Goal: Task Accomplishment & Management: Complete application form

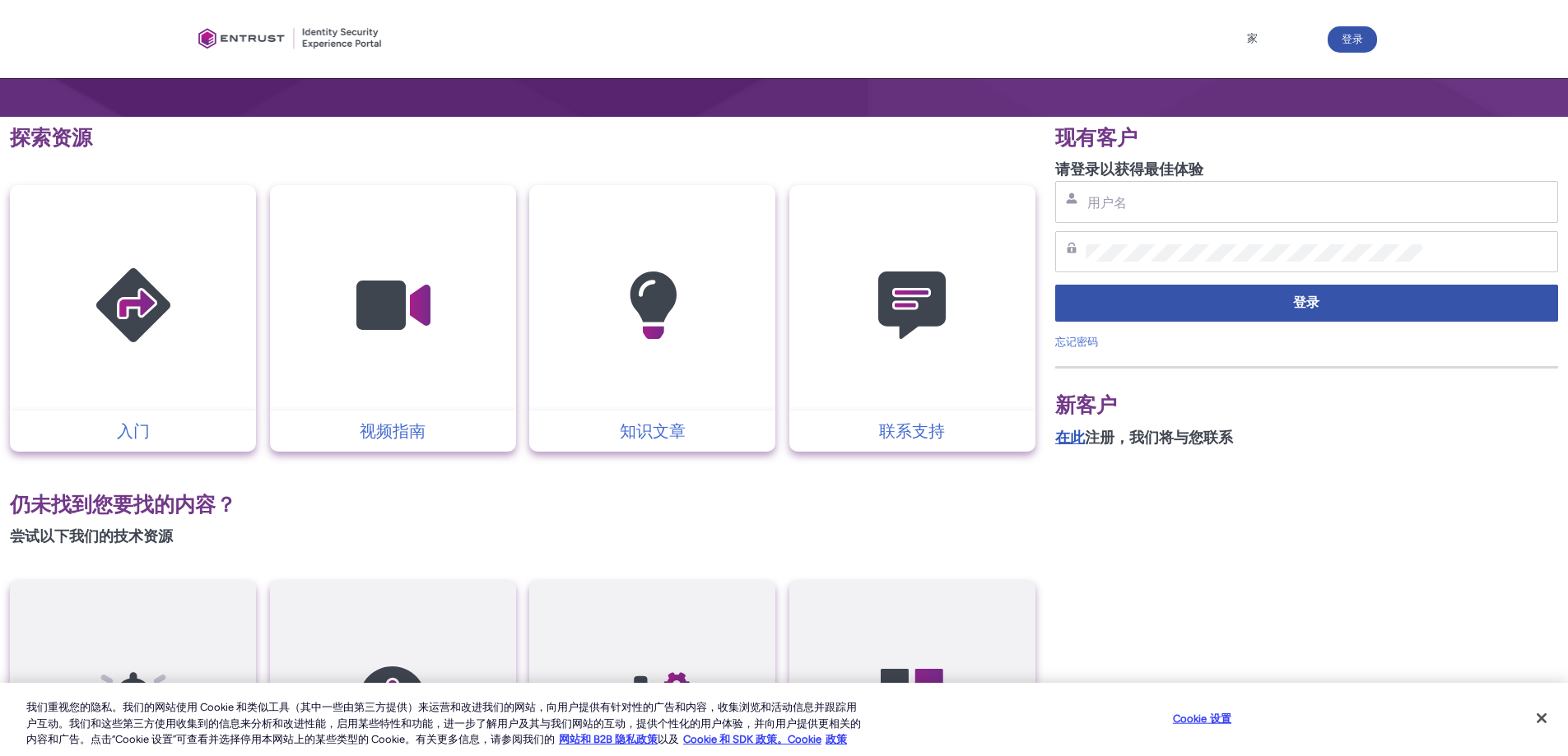
click at [1068, 436] on font "在此" at bounding box center [1069, 438] width 29 height 18
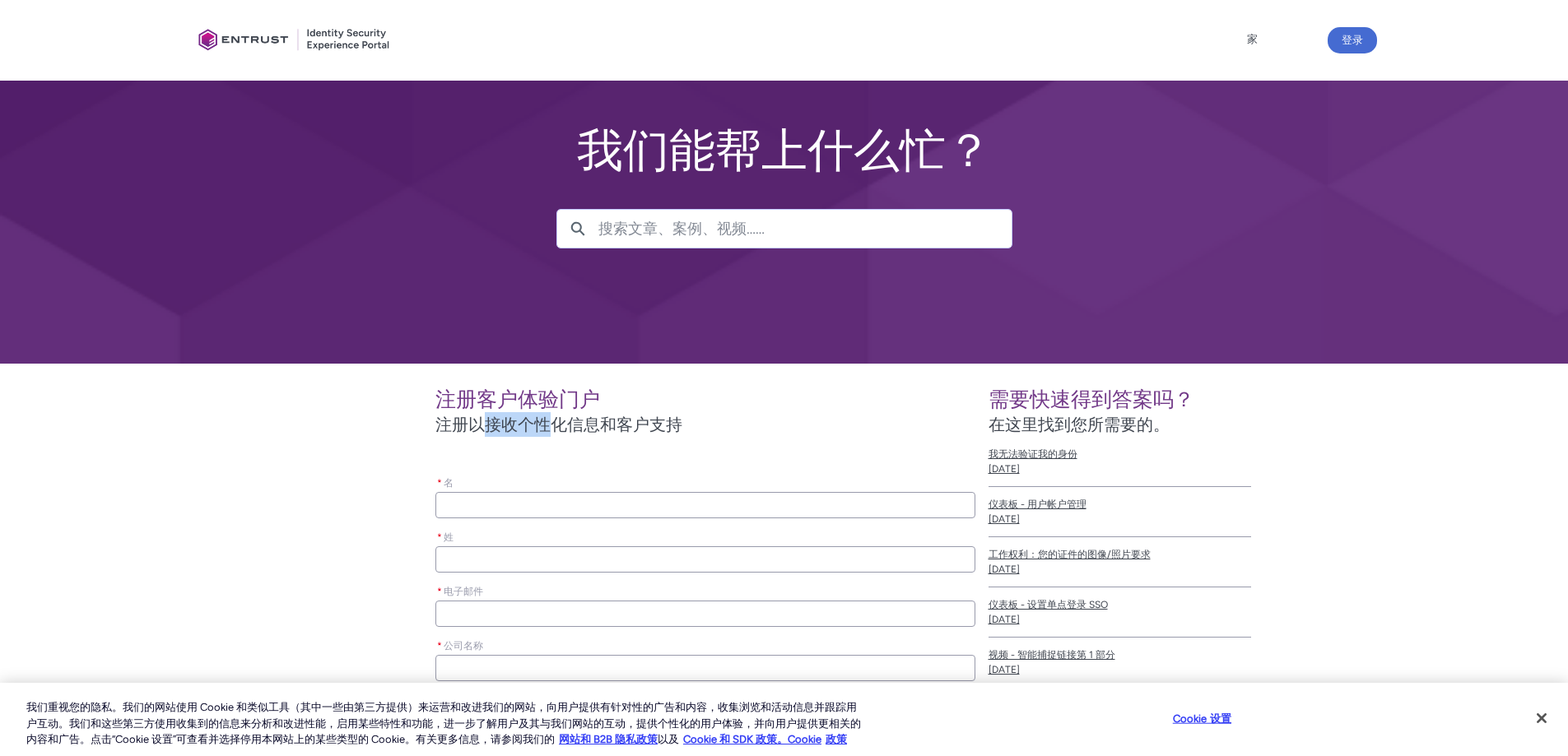
drag, startPoint x: 491, startPoint y: 418, endPoint x: 732, endPoint y: 407, distance: 241.3
click at [650, 415] on font "注册以接收个性化信息和客户支持" at bounding box center [558, 425] width 247 height 20
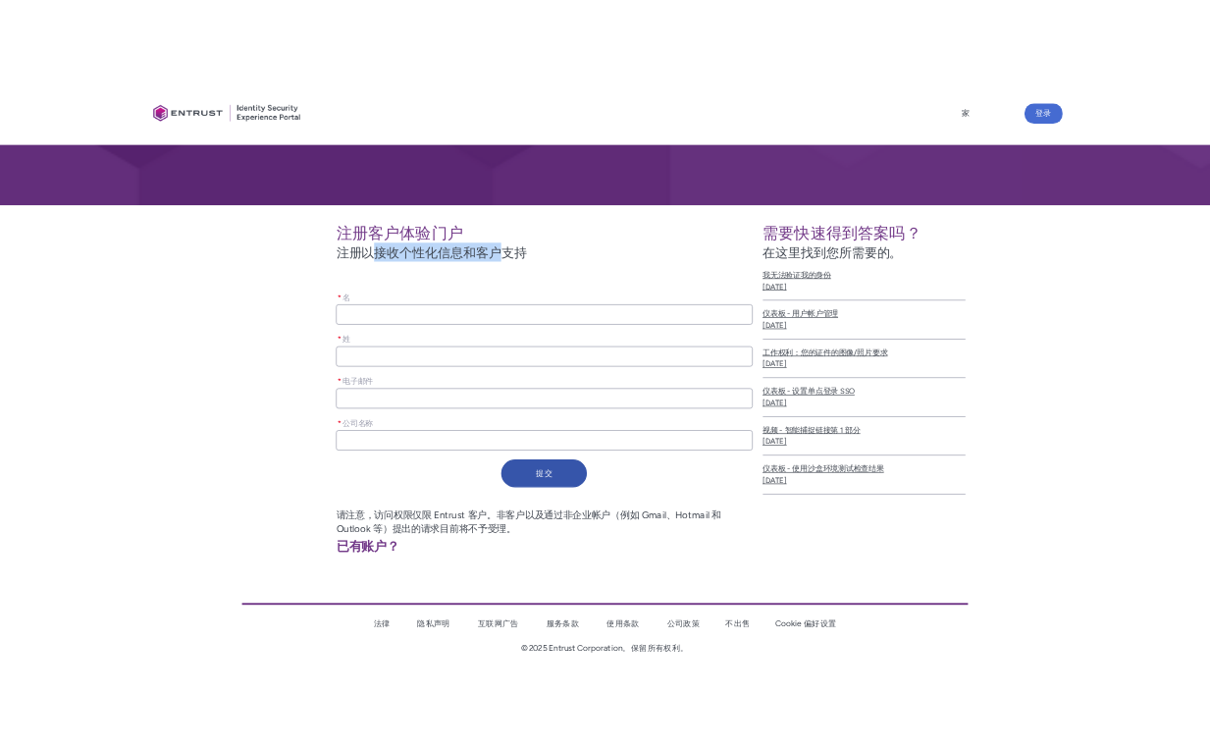
scroll to position [264, 0]
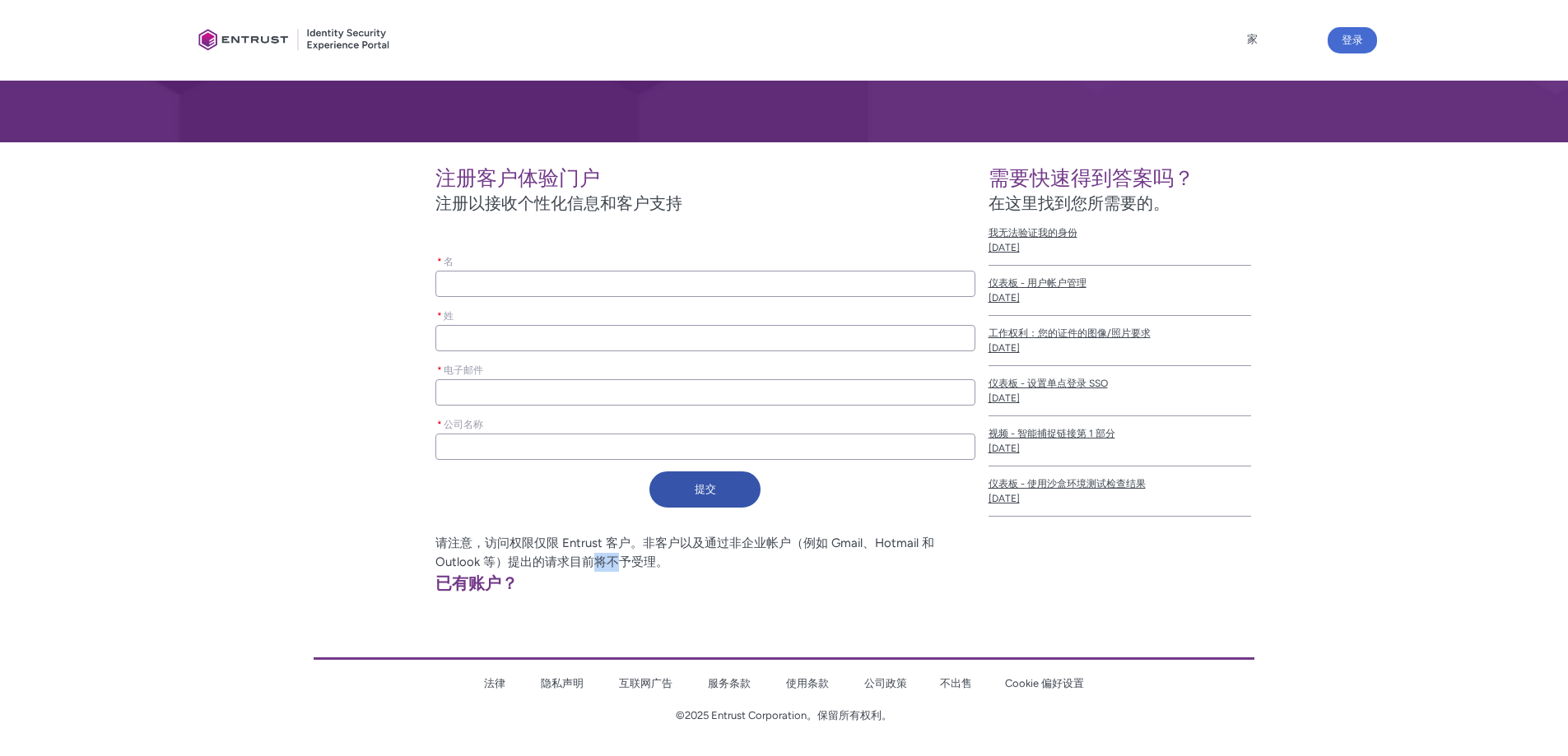
drag, startPoint x: 599, startPoint y: 556, endPoint x: 663, endPoint y: 551, distance: 64.2
click at [651, 553] on p "请注意，访问权限仅限 Entrust 客户。非客户以及通过非企业帐户（例如 Gmail、Hotmail 和 Outlook 等）提出的请求目前将不予受理。" at bounding box center [589, 552] width 771 height 37
click at [700, 550] on font "请注意，访问权限仅限 Entrust 客户。非客户以及通过非企业帐户（例如 Gmail、Hotmail 和 Outlook 等）提出的请求目前将不予受理。" at bounding box center [684, 552] width 499 height 34
drag, startPoint x: 644, startPoint y: 540, endPoint x: 709, endPoint y: 541, distance: 65.0
click at [705, 541] on font "请注意，访问权限仅限 Entrust 客户。非客户以及通过非企业帐户（例如 Gmail、Hotmail 和 Outlook 等）提出的请求目前将不予受理。" at bounding box center [684, 552] width 499 height 34
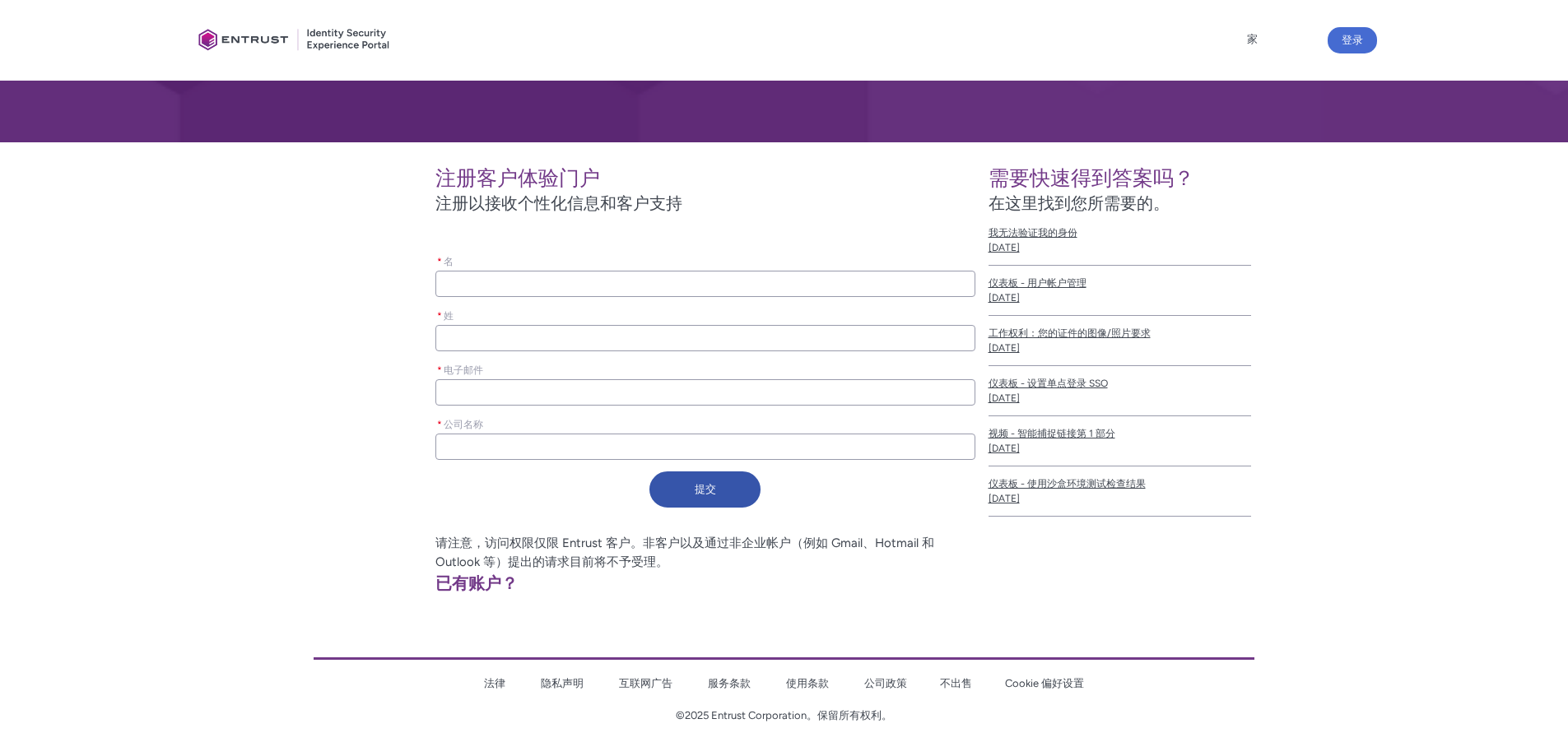
click at [718, 541] on font "请注意，访问权限仅限 Entrust 客户。非客户以及通过非企业帐户（例如 Gmail、Hotmail 和 Outlook 等）提出的请求目前将不予受理。" at bounding box center [684, 552] width 499 height 34
drag, startPoint x: 708, startPoint y: 542, endPoint x: 847, endPoint y: 546, distance: 139.1
click at [816, 545] on font "请注意，访问权限仅限 Entrust 客户。非客户以及通过非企业帐户（例如 Gmail、Hotmail 和 Outlook 等）提出的请求目前将不予受理。" at bounding box center [684, 552] width 499 height 34
click at [849, 546] on font "请注意，访问权限仅限 Entrust 客户。非客户以及通过非企业帐户（例如 Gmail、Hotmail 和 Outlook 等）提出的请求目前将不予受理。" at bounding box center [684, 552] width 499 height 34
drag, startPoint x: 536, startPoint y: 562, endPoint x: 679, endPoint y: 566, distance: 143.1
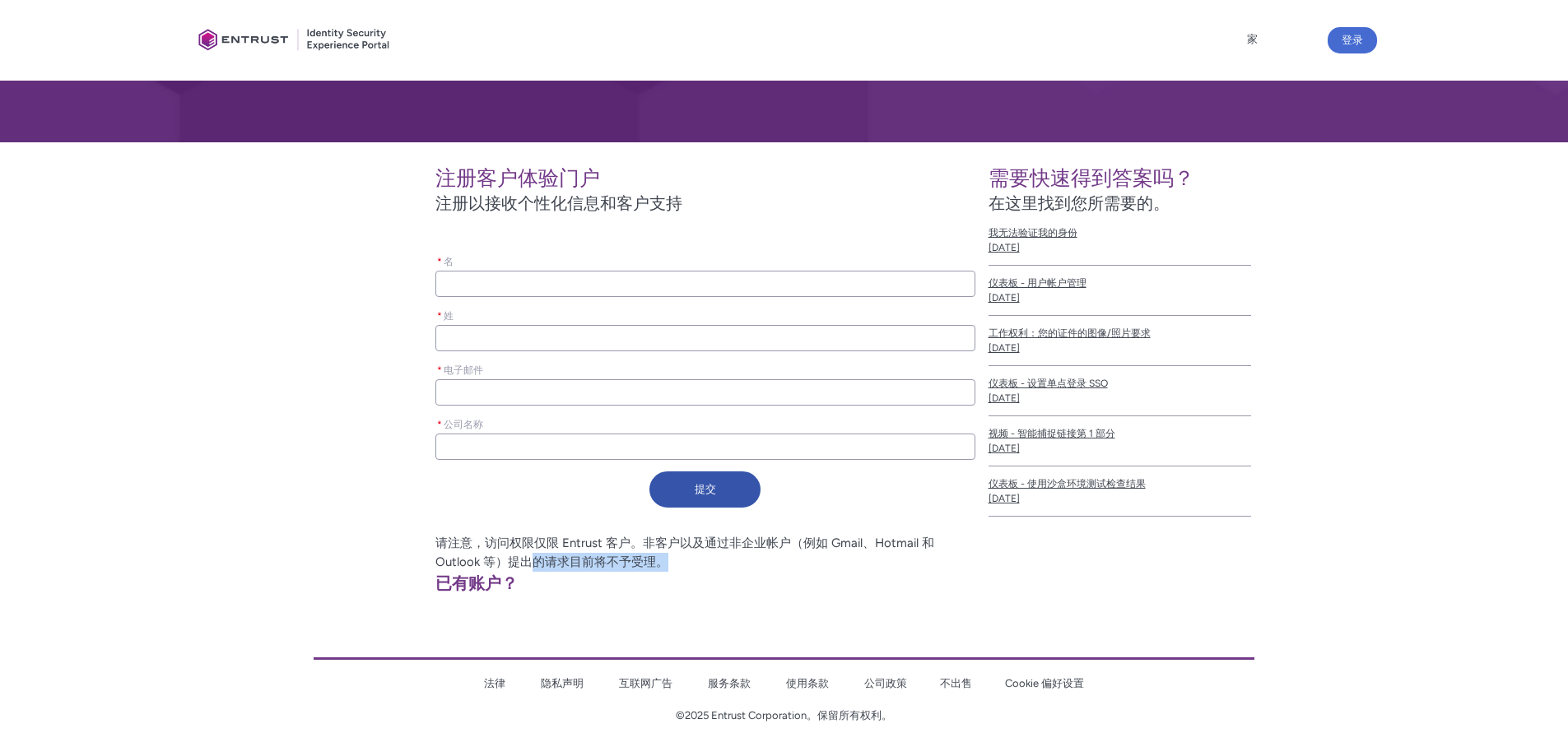
click at [674, 566] on p "请注意，访问权限仅限 Entrust 客户。非客户以及通过非企业帐户（例如 Gmail、Hotmail 和 Outlook 等）提出的请求目前将不予受理。" at bounding box center [589, 552] width 771 height 37
click at [683, 566] on p "请注意，访问权限仅限 Entrust 客户。非客户以及通过非企业帐户（例如 Gmail、Hotmail 和 Outlook 等）提出的请求目前将不予受理。" at bounding box center [589, 552] width 771 height 37
drag, startPoint x: 609, startPoint y: 567, endPoint x: 631, endPoint y: 567, distance: 22.0
click at [625, 567] on font "请注意，访问权限仅限 Entrust 客户。非客户以及通过非企业帐户（例如 Gmail、Hotmail 和 Outlook 等）提出的请求目前将不予受理。" at bounding box center [684, 552] width 499 height 34
click at [632, 567] on font "请注意，访问权限仅限 Entrust 客户。非客户以及通过非企业帐户（例如 Gmail、Hotmail 和 Outlook 等）提出的请求目前将不予受理。" at bounding box center [684, 552] width 499 height 34
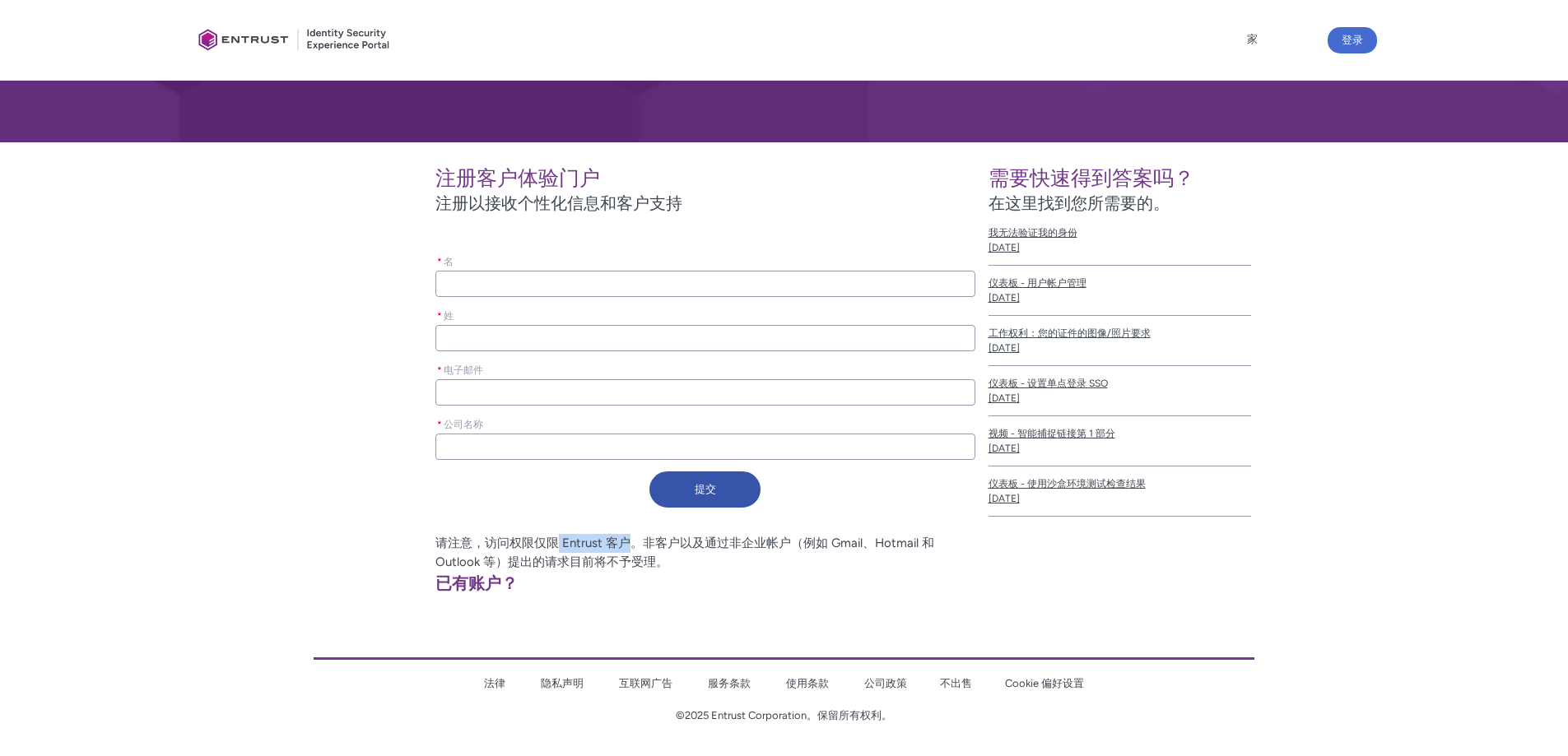
drag, startPoint x: 558, startPoint y: 539, endPoint x: 626, endPoint y: 541, distance: 68.0
click at [626, 541] on font "请注意，访问权限仅限 Entrust 客户。非客户以及通过非企业帐户（例如 Gmail、Hotmail 和 Outlook 等）提出的请求目前将不予受理。" at bounding box center [684, 552] width 499 height 34
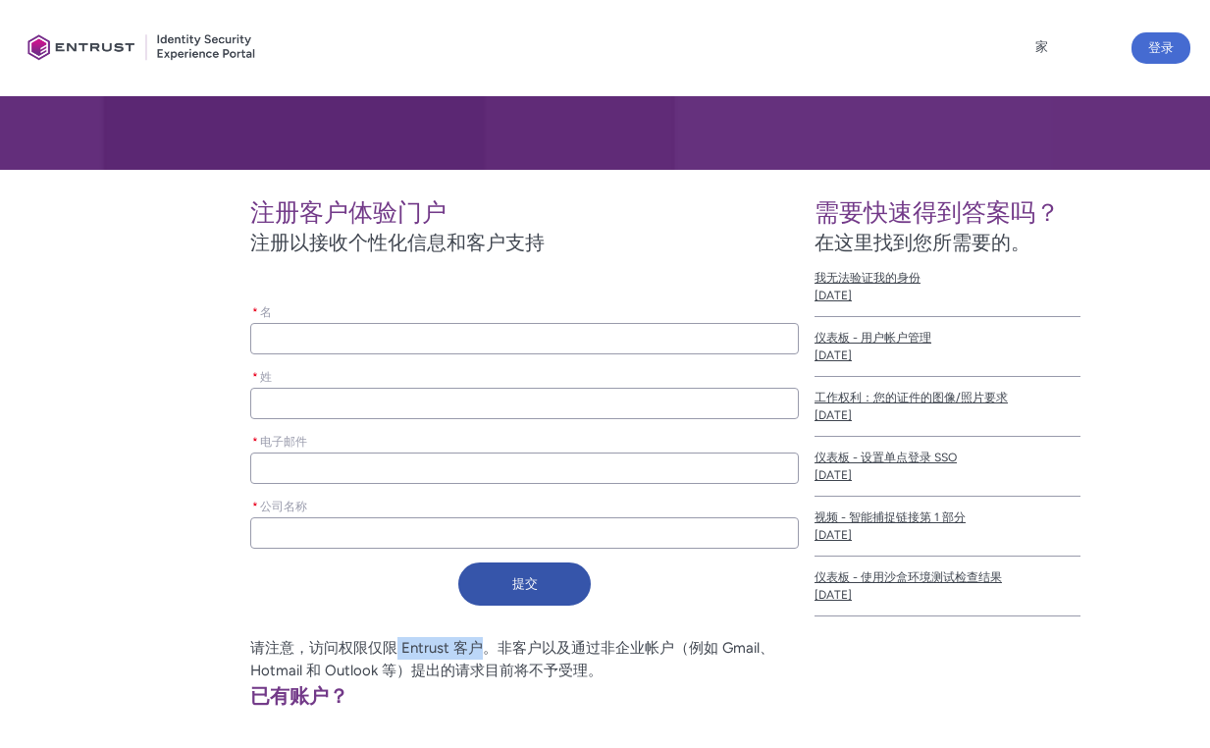
click at [442, 454] on input "* 电子邮件" at bounding box center [524, 468] width 549 height 31
paste input "[EMAIL_ADDRESS][DOMAIN_NAME]"
type lightning-primitive-input-simple "[EMAIL_ADDRESS][DOMAIN_NAME]"
type input "[EMAIL_ADDRESS][DOMAIN_NAME]"
click at [434, 550] on div "* 公司名称" at bounding box center [524, 522] width 549 height 65
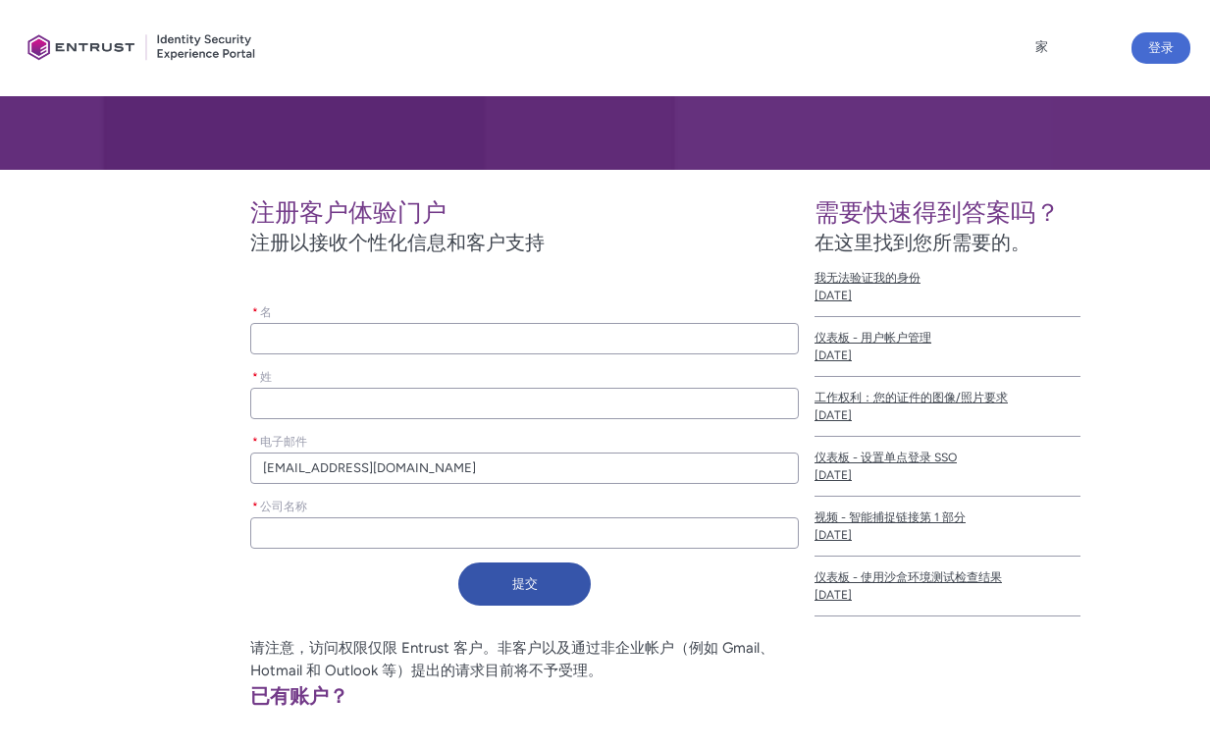
click at [444, 537] on input "* 公司名称" at bounding box center [524, 532] width 549 height 31
paste input "CAMM SERVICES LTD"
type lightning-primitive-input-simple "CAMM SERVICES LTD"
type input "CAMM SERVICES LTD"
click at [350, 334] on input "* 名" at bounding box center [524, 338] width 549 height 31
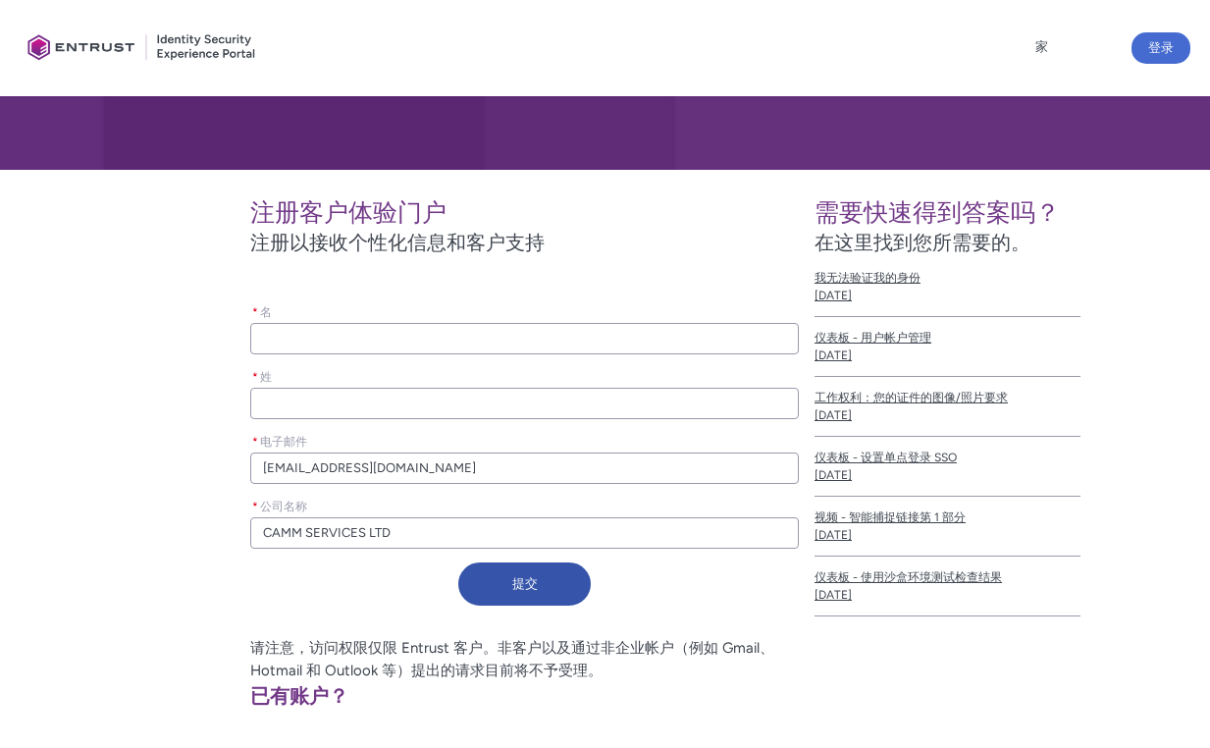
type lightning-primitive-input-simple "c"
type input "c"
type lightning-primitive-input-simple "S"
type input "S"
type lightning-primitive-input-simple "SH"
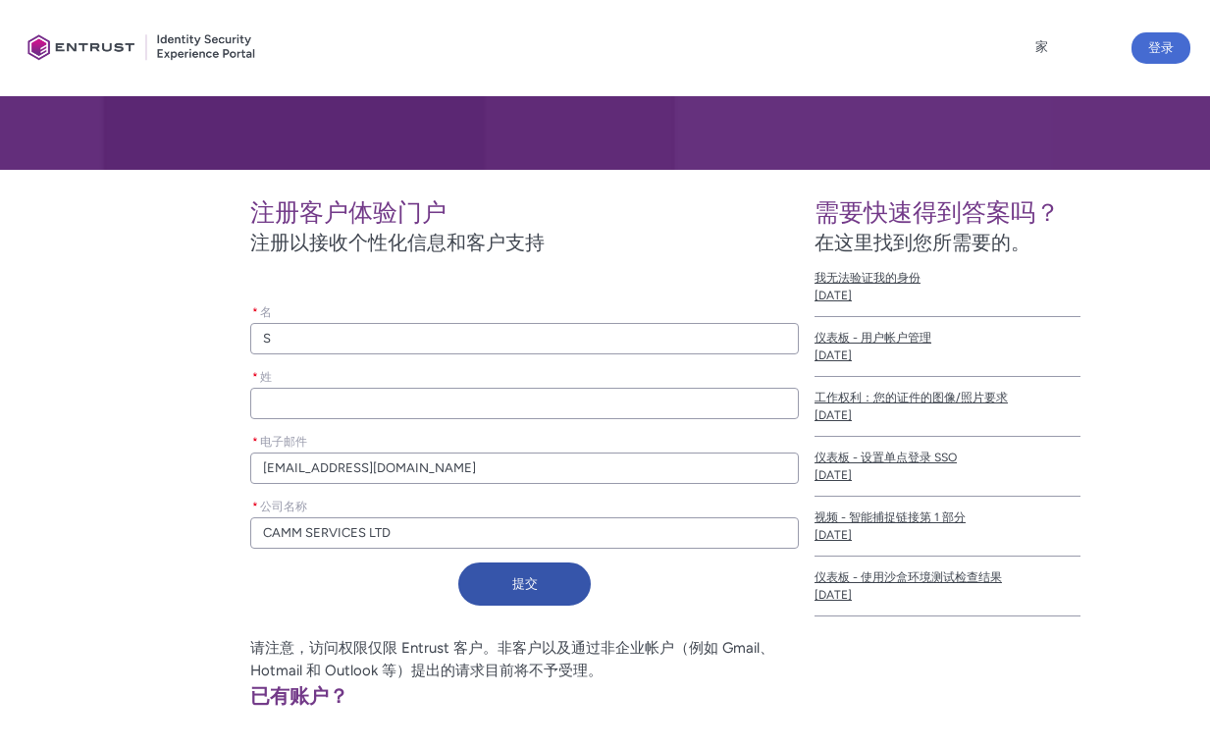
type input "SH"
type lightning-primitive-input-simple "SHA"
type input "SHA"
type lightning-primitive-input-simple "SHAU"
type input "SHAU"
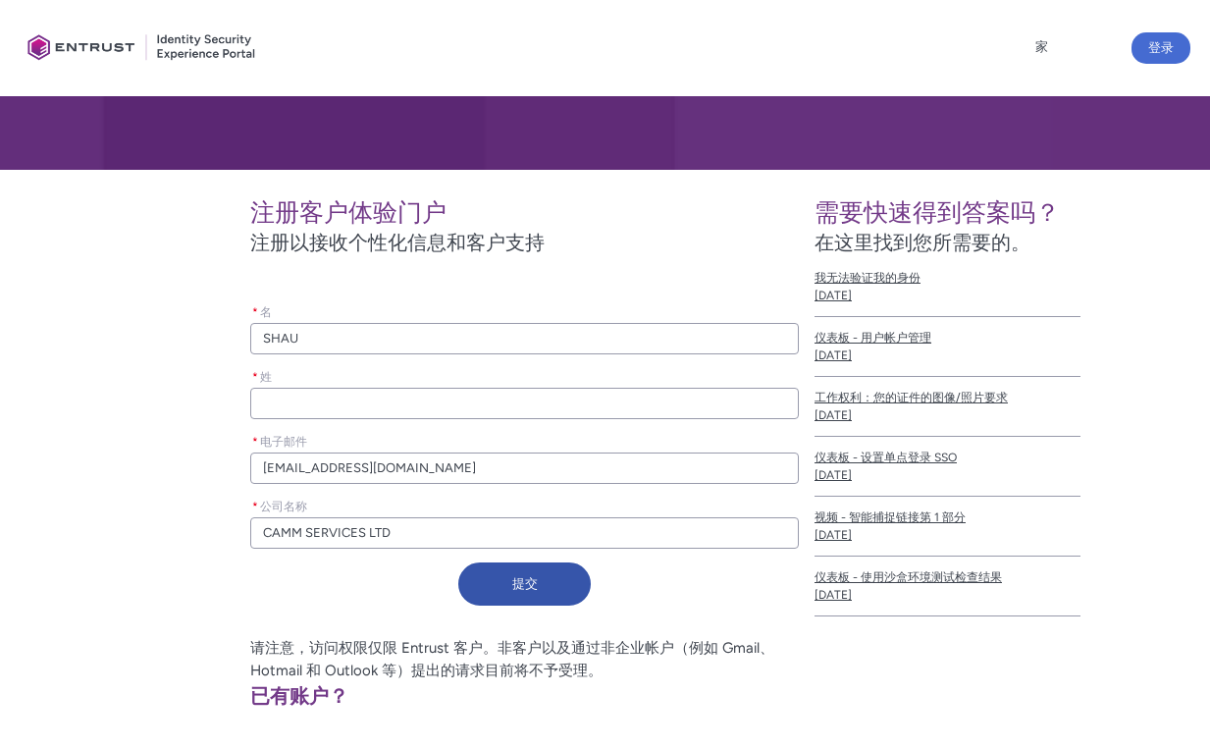
type lightning-primitive-input-simple "SHAUN"
type input "SHAUN"
type lightning-primitive-input-simple "C"
type input "C"
type lightning-primitive-input-simple "CA"
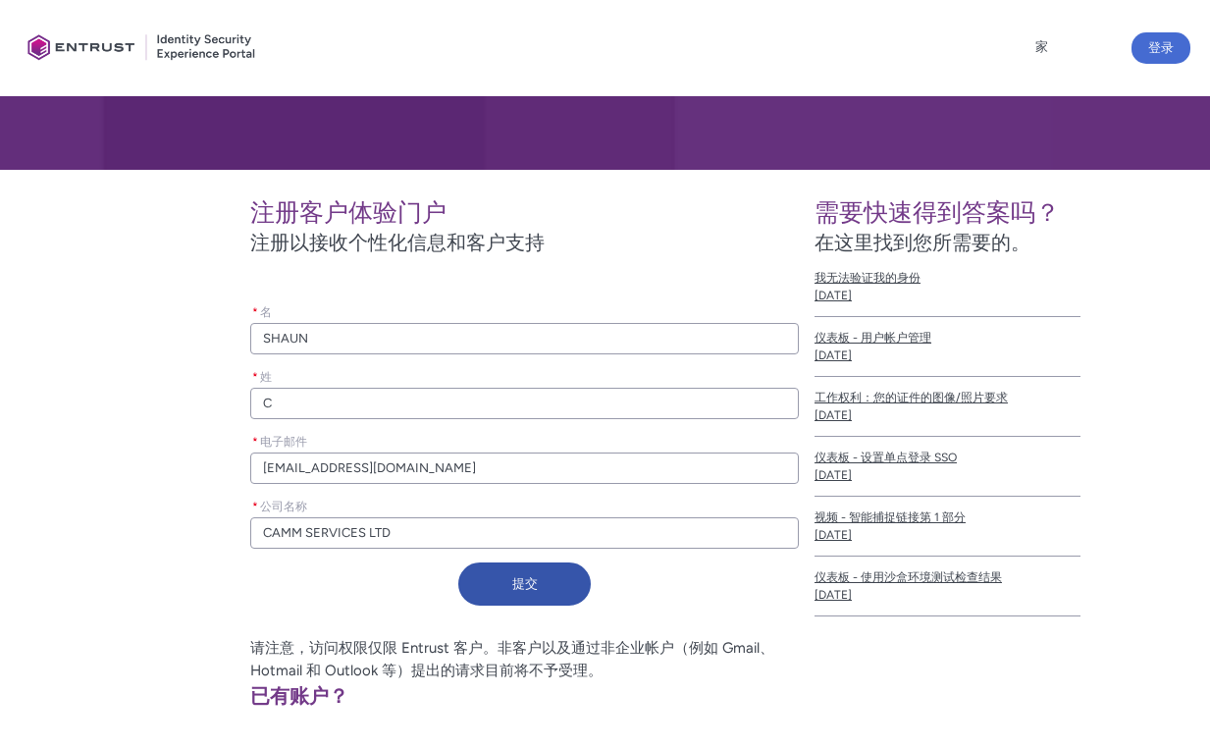
type input "CA"
type lightning-primitive-input-simple "CAM"
type input "CAM"
type lightning-primitive-input-simple "CAMM"
type input "CAMM"
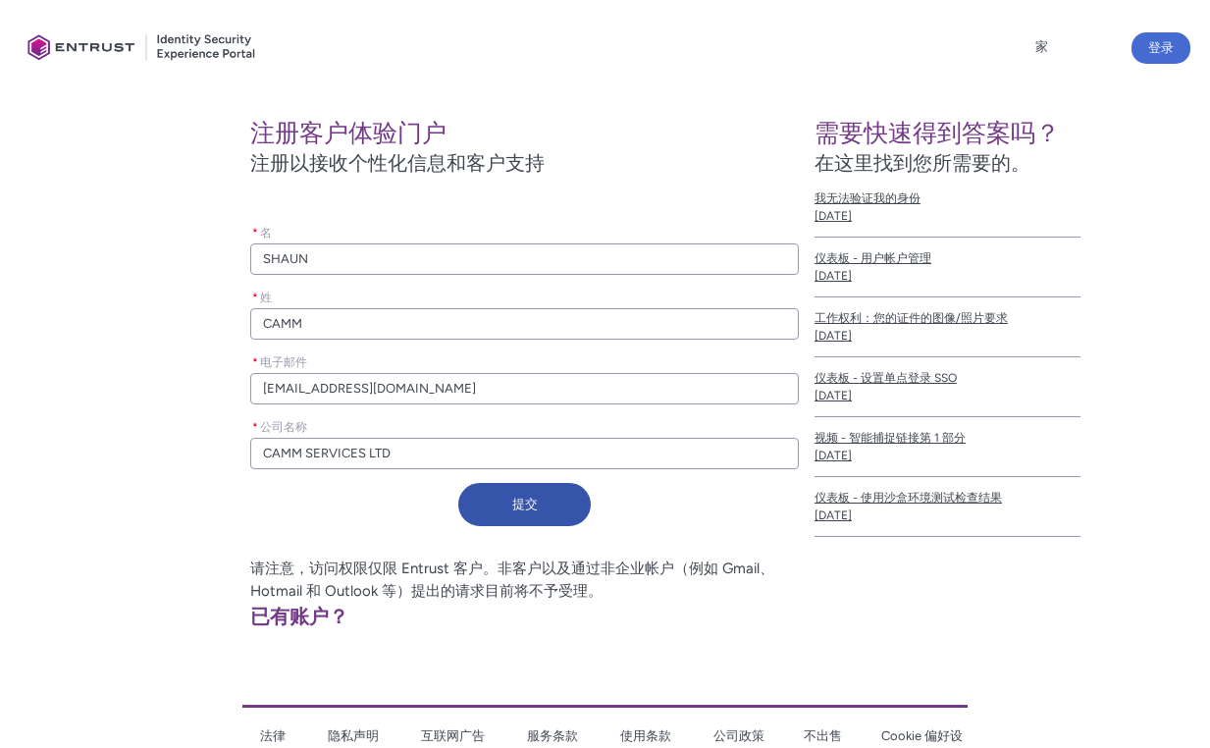
scroll to position [437, 0]
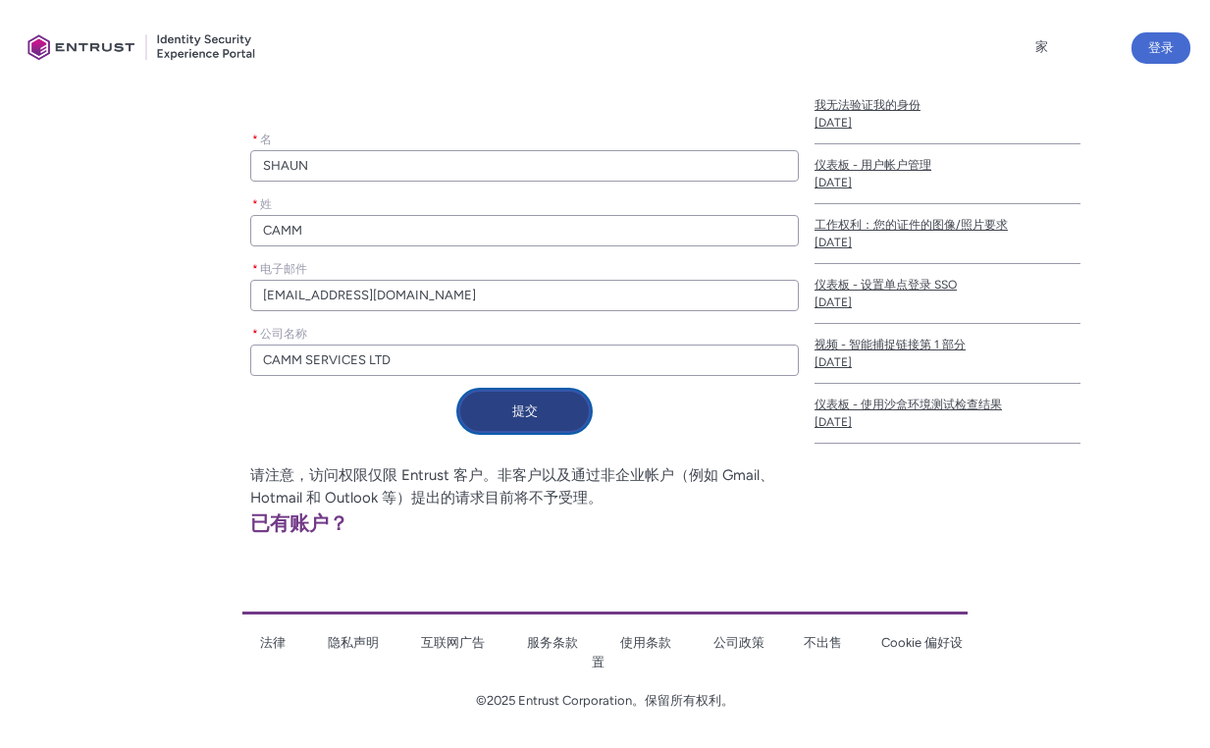
click at [532, 403] on font "提交" at bounding box center [525, 410] width 26 height 15
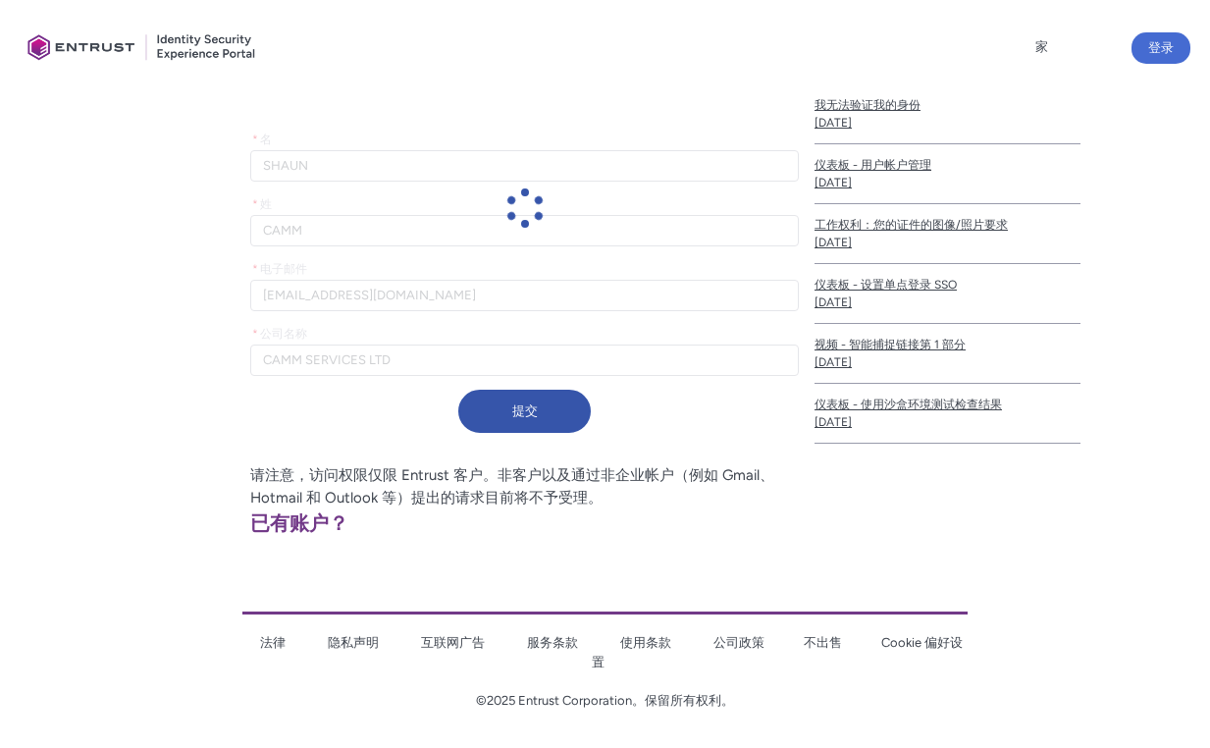
scroll to position [343, 0]
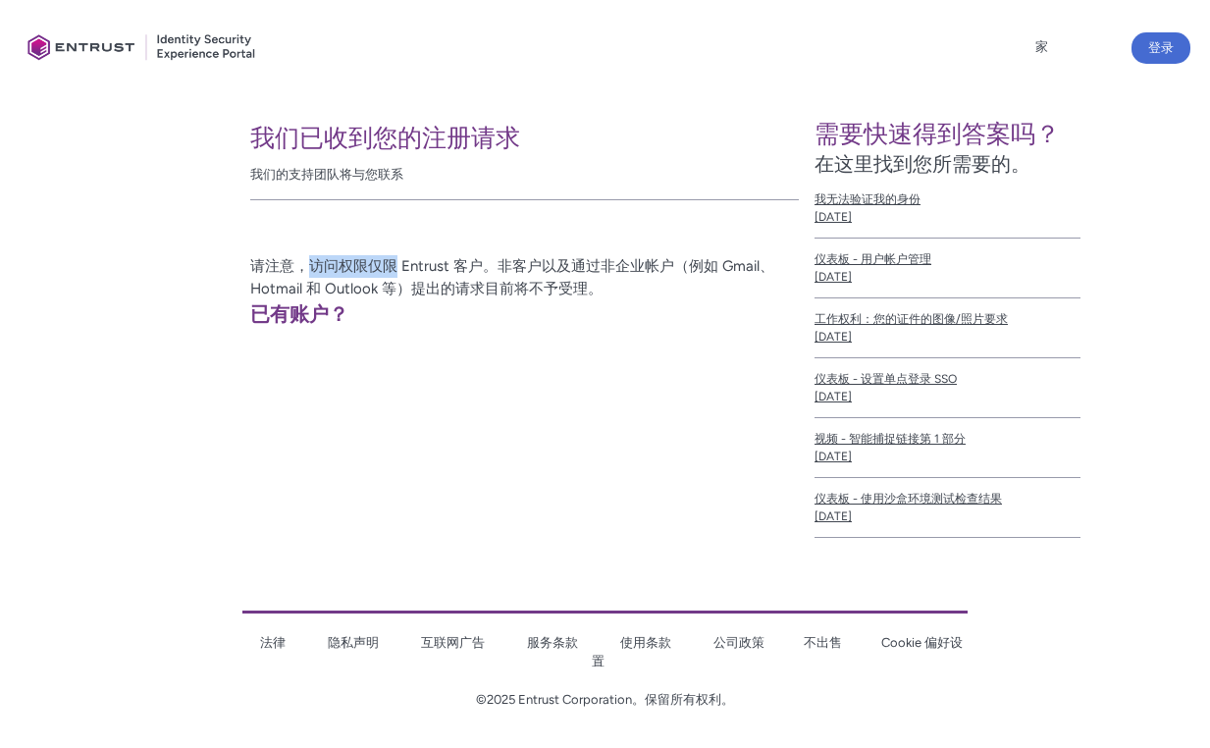
drag, startPoint x: 314, startPoint y: 245, endPoint x: 443, endPoint y: 263, distance: 129.8
click at [439, 263] on div "我们已收到您的注册请求 我们的支持团队将与您联系 请注意，访问权限仅限 Entrust 客户。非客户以及通过非企业帐户（例如 Gmail、Hotmail 和 …" at bounding box center [407, 218] width 783 height 223
click at [445, 263] on font "请注意，访问权限仅限 Entrust 客户。非客户以及通过非企业帐户（例如 Gmail、Hotmail 和 Outlook 等）提出的请求目前将不予受理。" at bounding box center [512, 277] width 524 height 40
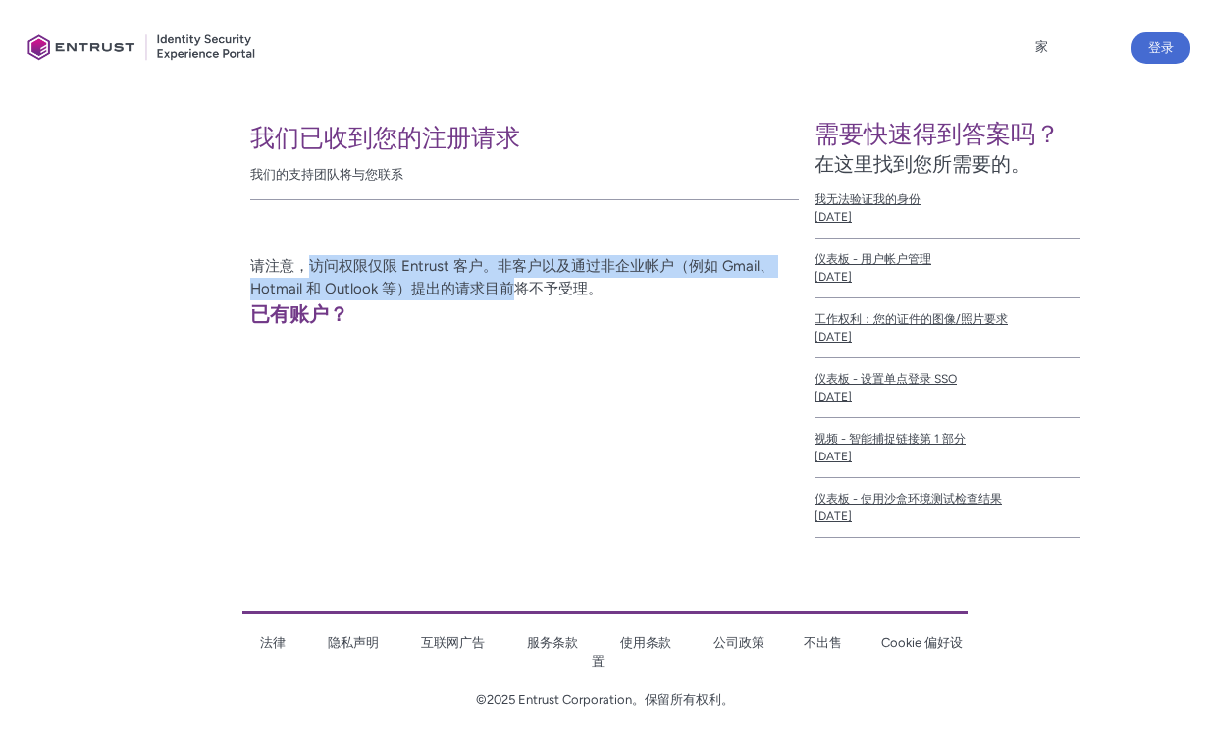
drag, startPoint x: 316, startPoint y: 268, endPoint x: 530, endPoint y: 280, distance: 214.3
click at [527, 279] on font "请注意，访问权限仅限 Entrust 客户。非客户以及通过非企业帐户（例如 Gmail、Hotmail 和 Outlook 等）提出的请求目前将不予受理。" at bounding box center [512, 277] width 524 height 40
click at [530, 280] on font "请注意，访问权限仅限 Entrust 客户。非客户以及通过非企业帐户（例如 Gmail、Hotmail 和 Outlook 等）提出的请求目前将不予受理。" at bounding box center [512, 277] width 524 height 40
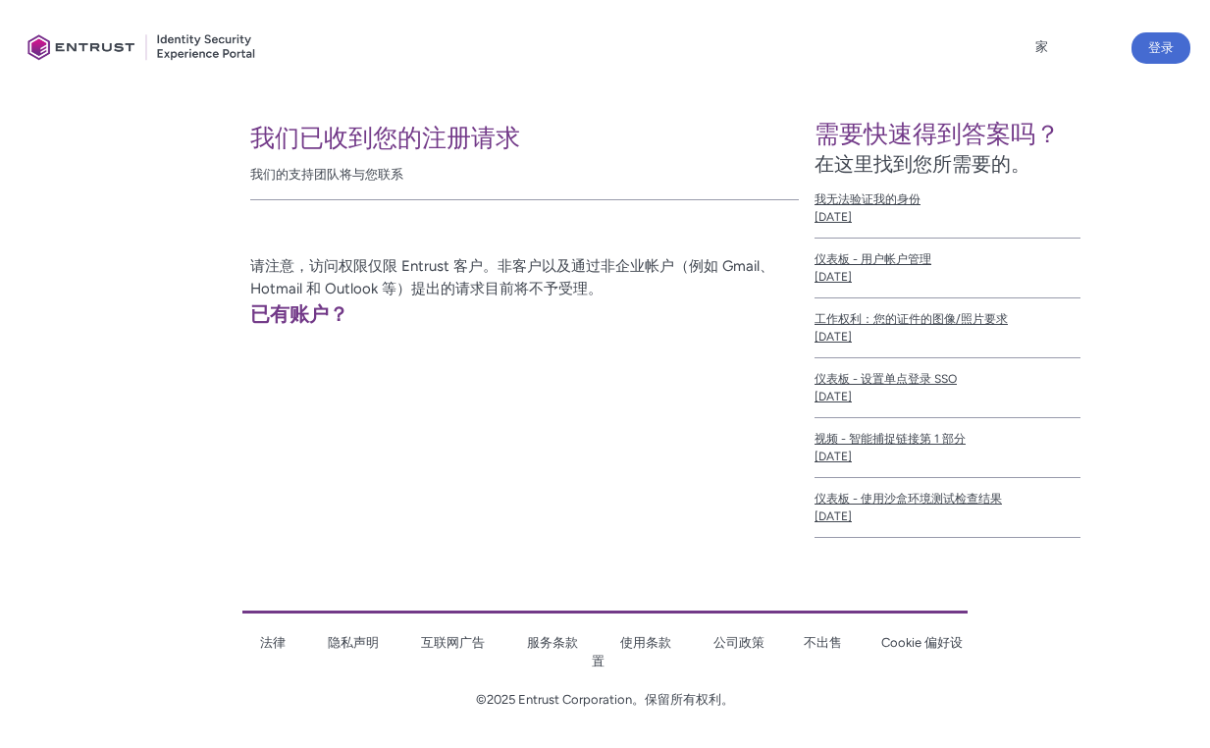
drag, startPoint x: 376, startPoint y: 253, endPoint x: 528, endPoint y: 269, distance: 153.0
click at [477, 265] on div "我们已收到您的注册请求 我们的支持团队将与您联系 请注意，访问权限仅限 Entrust 客户。非客户以及通过非企业帐户（例如 Gmail、Hotmail 和 …" at bounding box center [407, 218] width 783 height 223
click at [548, 271] on font "请注意，访问权限仅限 Entrust 客户。非客户以及通过非企业帐户（例如 Gmail、Hotmail 和 Outlook 等）提出的请求目前将不予受理。" at bounding box center [512, 277] width 524 height 40
drag, startPoint x: 481, startPoint y: 264, endPoint x: 664, endPoint y: 267, distance: 182.6
click at [653, 267] on font "请注意，访问权限仅限 Entrust 客户。非客户以及通过非企业帐户（例如 Gmail、Hotmail 和 Outlook 等）提出的请求目前将不予受理。" at bounding box center [512, 277] width 524 height 40
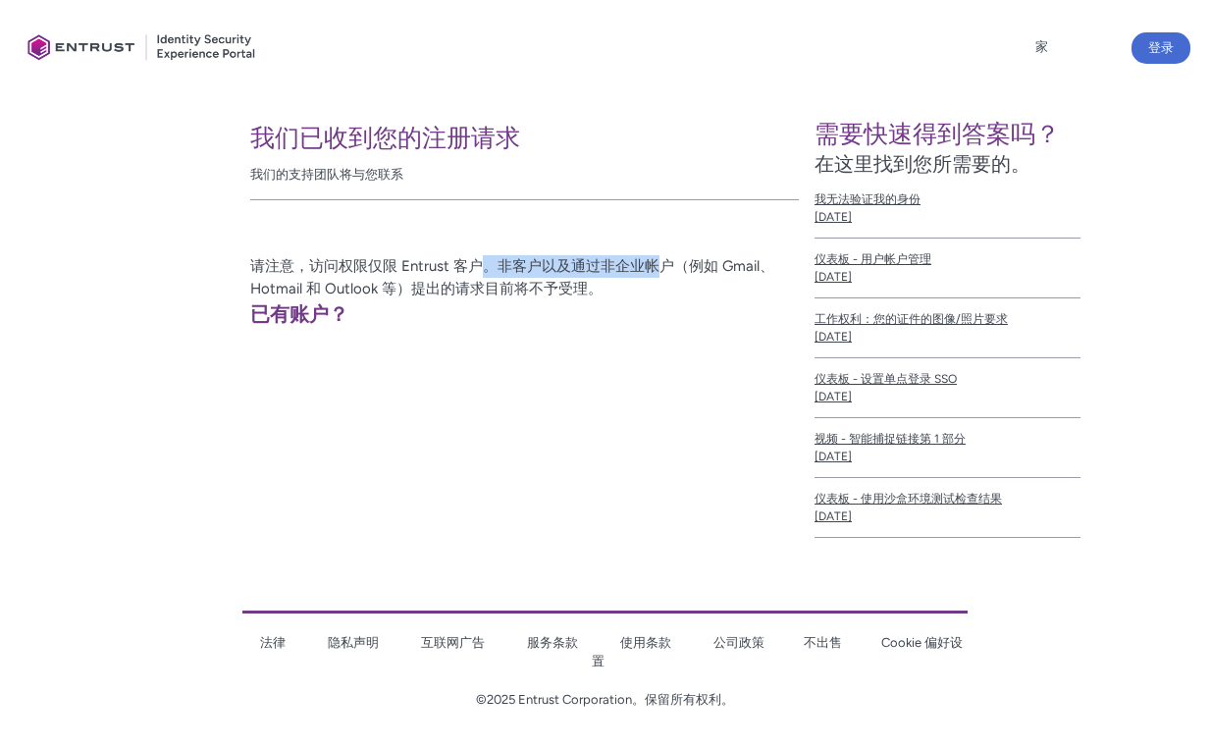
click at [665, 267] on font "请注意，访问权限仅限 Entrust 客户。非客户以及通过非企业帐户（例如 Gmail、Hotmail 和 Outlook 等）提出的请求目前将不予受理。" at bounding box center [512, 277] width 524 height 40
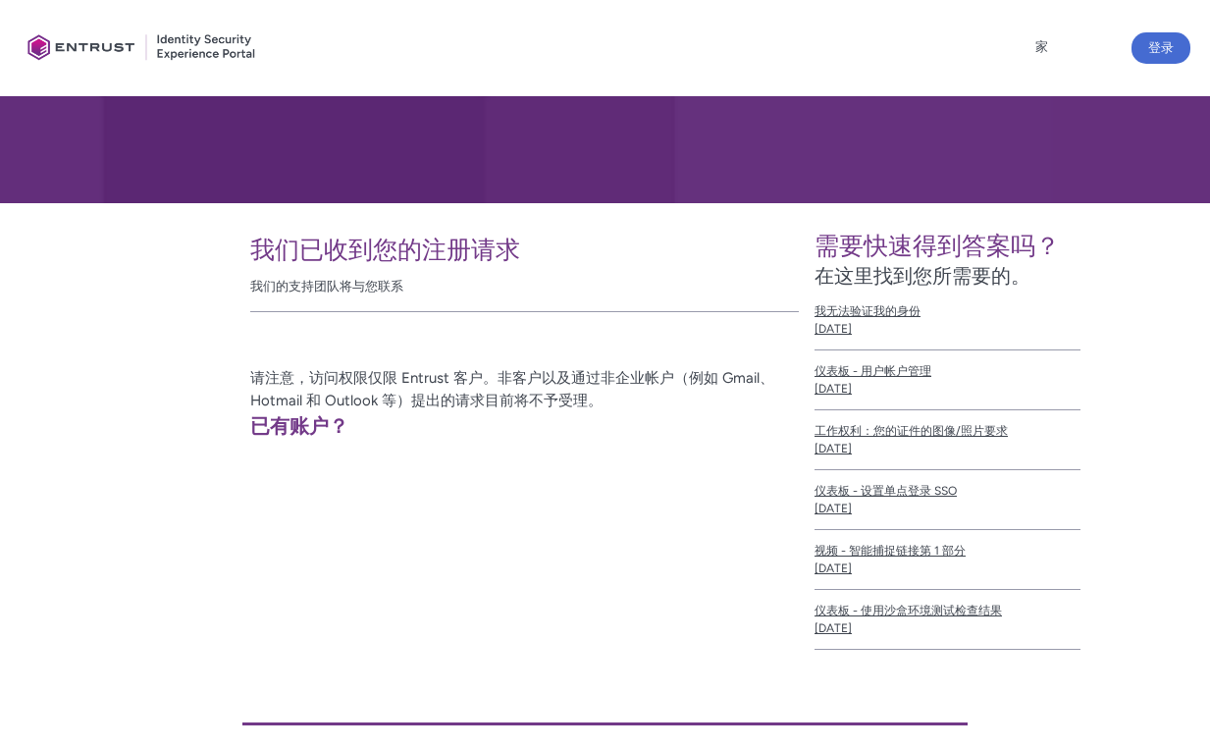
scroll to position [48, 0]
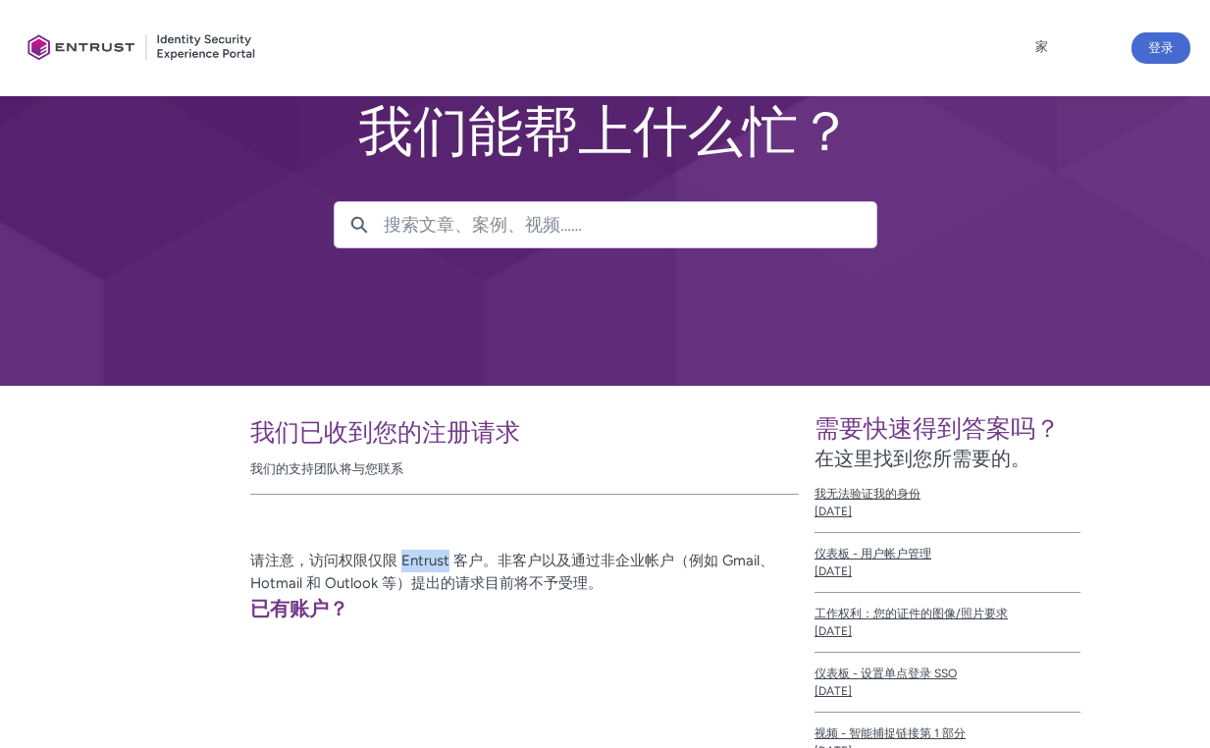
drag, startPoint x: 402, startPoint y: 560, endPoint x: 451, endPoint y: 557, distance: 48.3
click at [451, 557] on font "请注意，访问权限仅限 Entrust 客户。非客户以及通过非企业帐户（例如 Gmail、Hotmail 和 Outlook 等）提出的请求目前将不予受理。" at bounding box center [512, 572] width 524 height 40
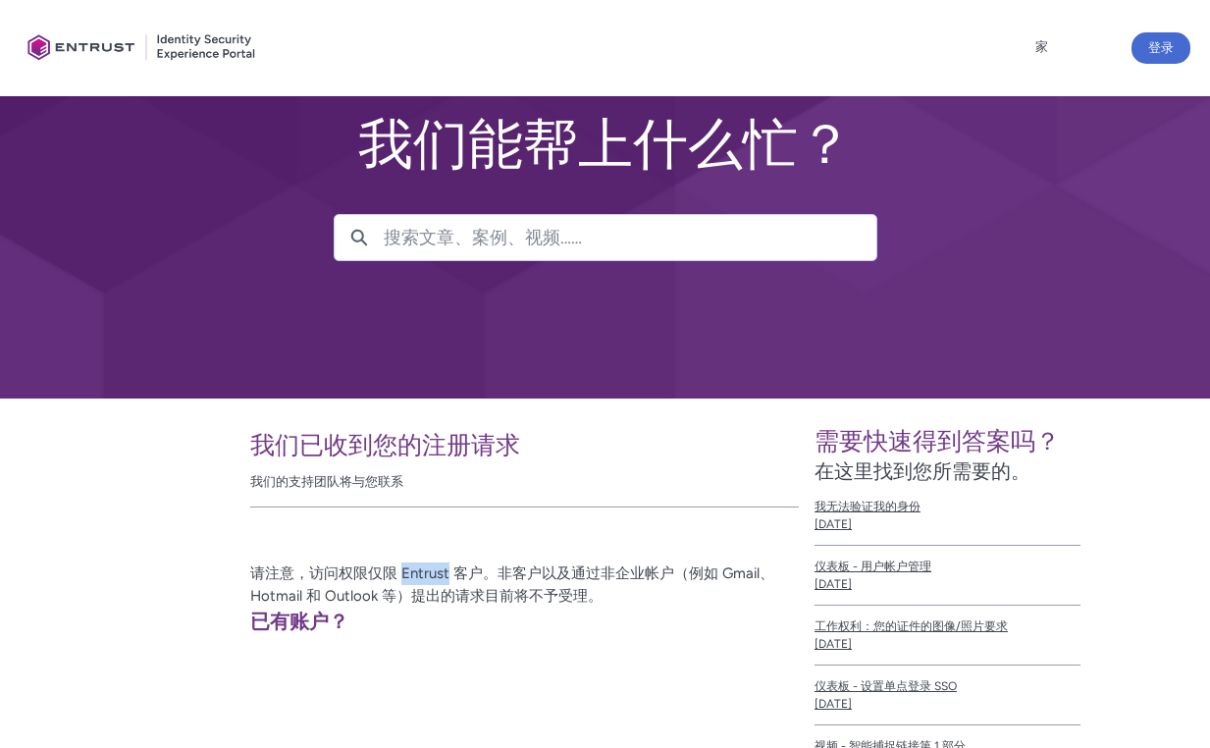
scroll to position [0, 0]
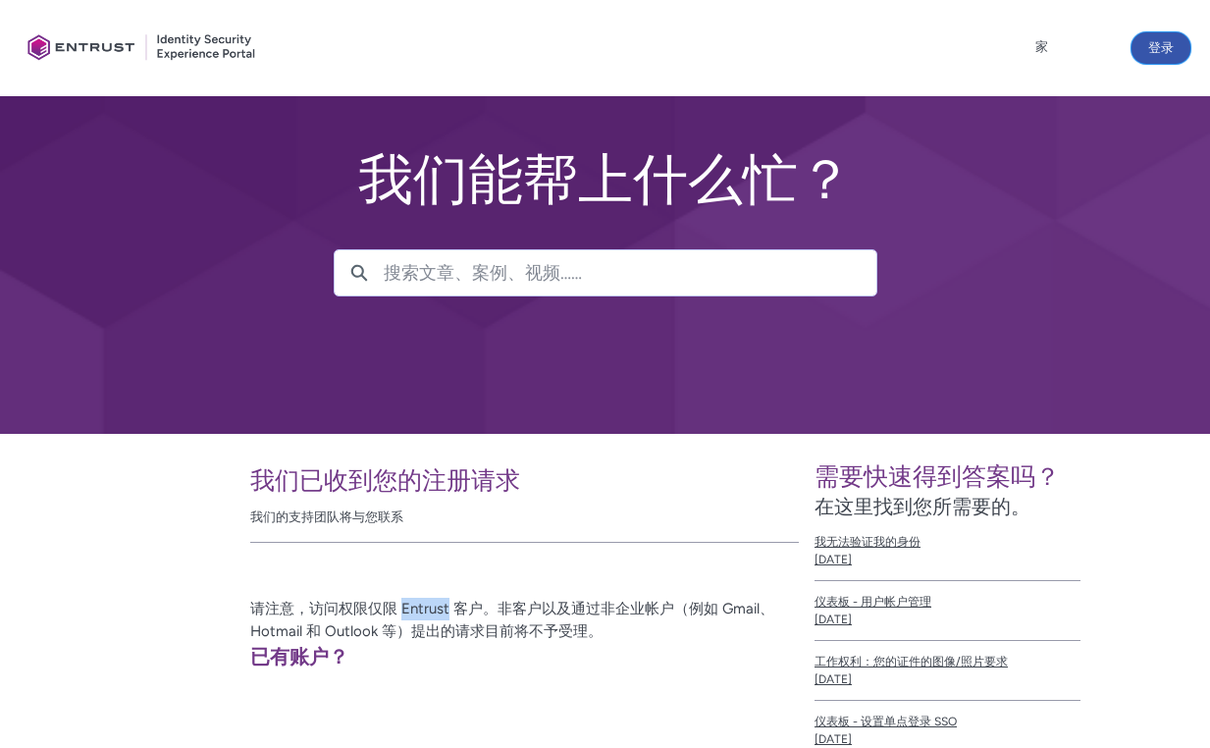
click at [1160, 41] on font "登录" at bounding box center [1161, 47] width 26 height 15
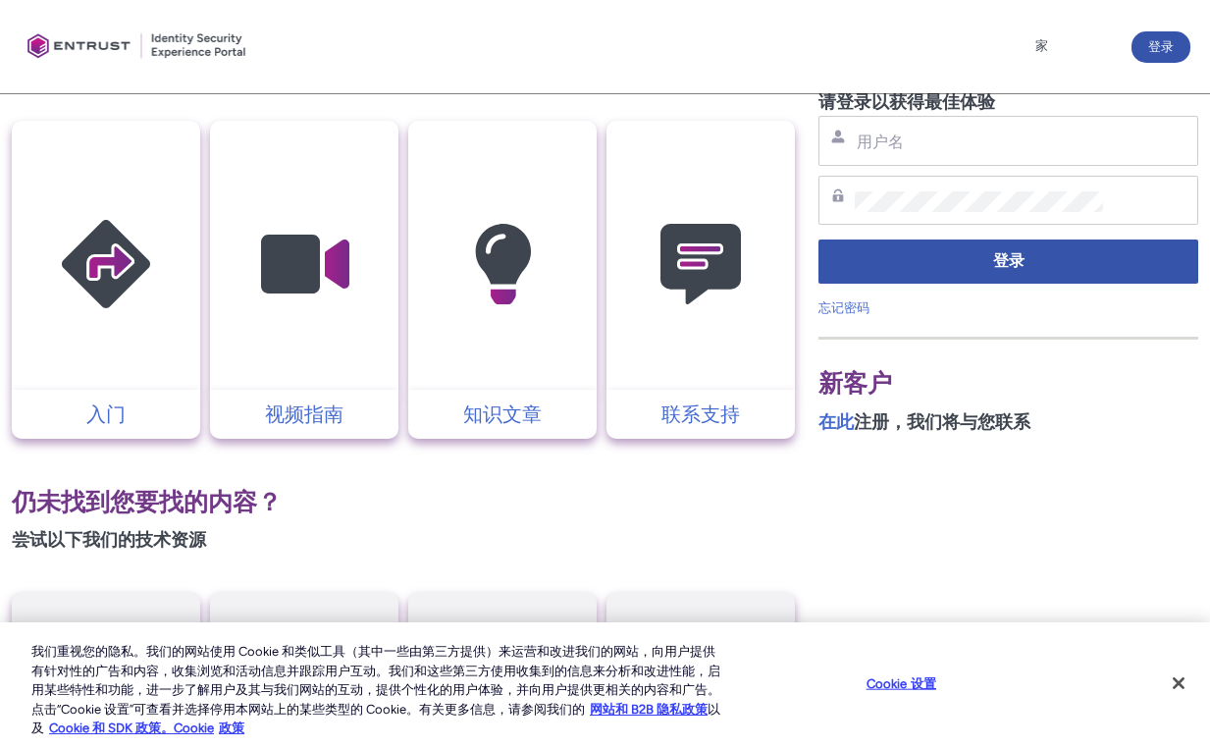
scroll to position [393, 0]
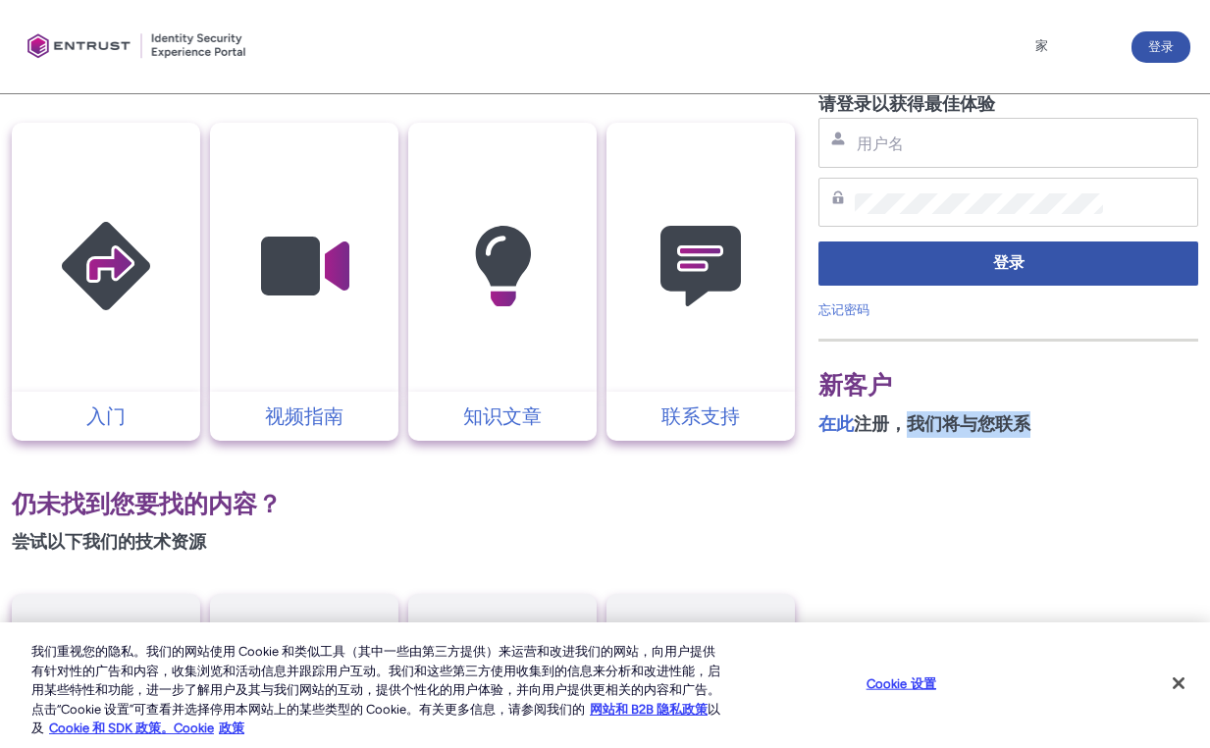
drag, startPoint x: 952, startPoint y: 421, endPoint x: 1033, endPoint y: 427, distance: 80.7
click at [1032, 427] on p "在此 注册 ，我们将与您联系" at bounding box center [1009, 424] width 380 height 27
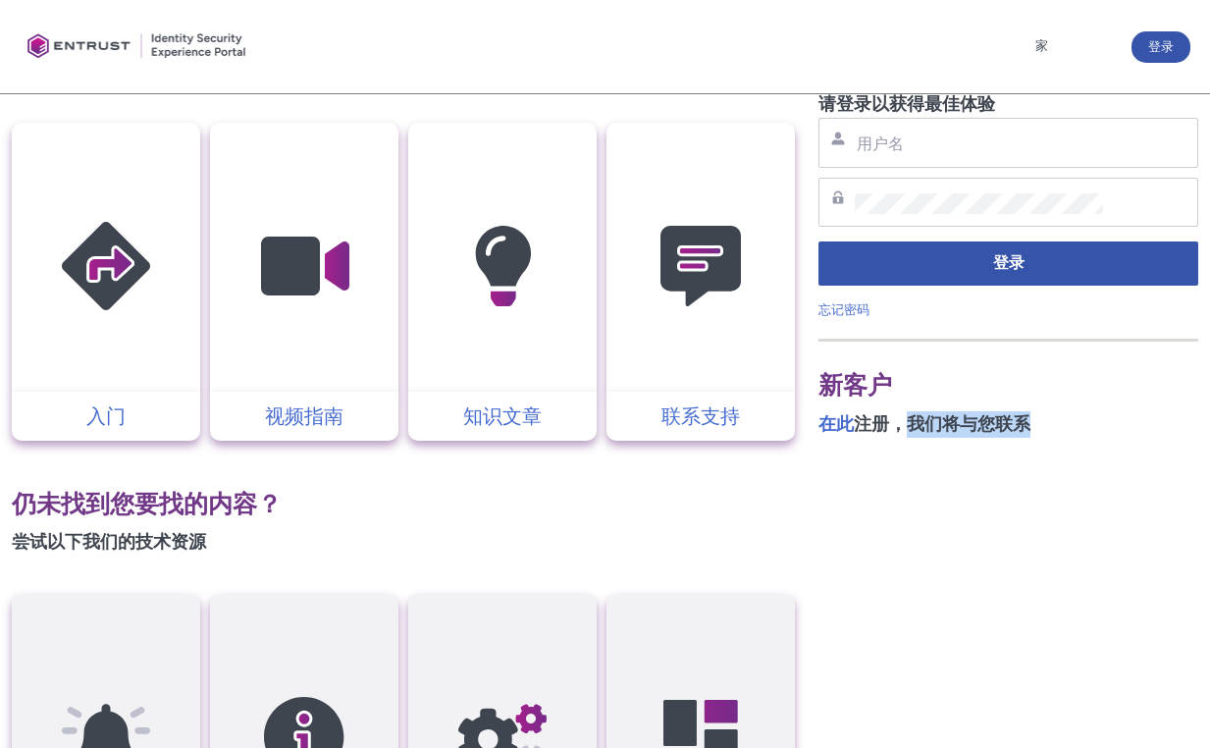
click at [1034, 427] on p "在此 注册 ，我们将与您联系" at bounding box center [1009, 424] width 380 height 27
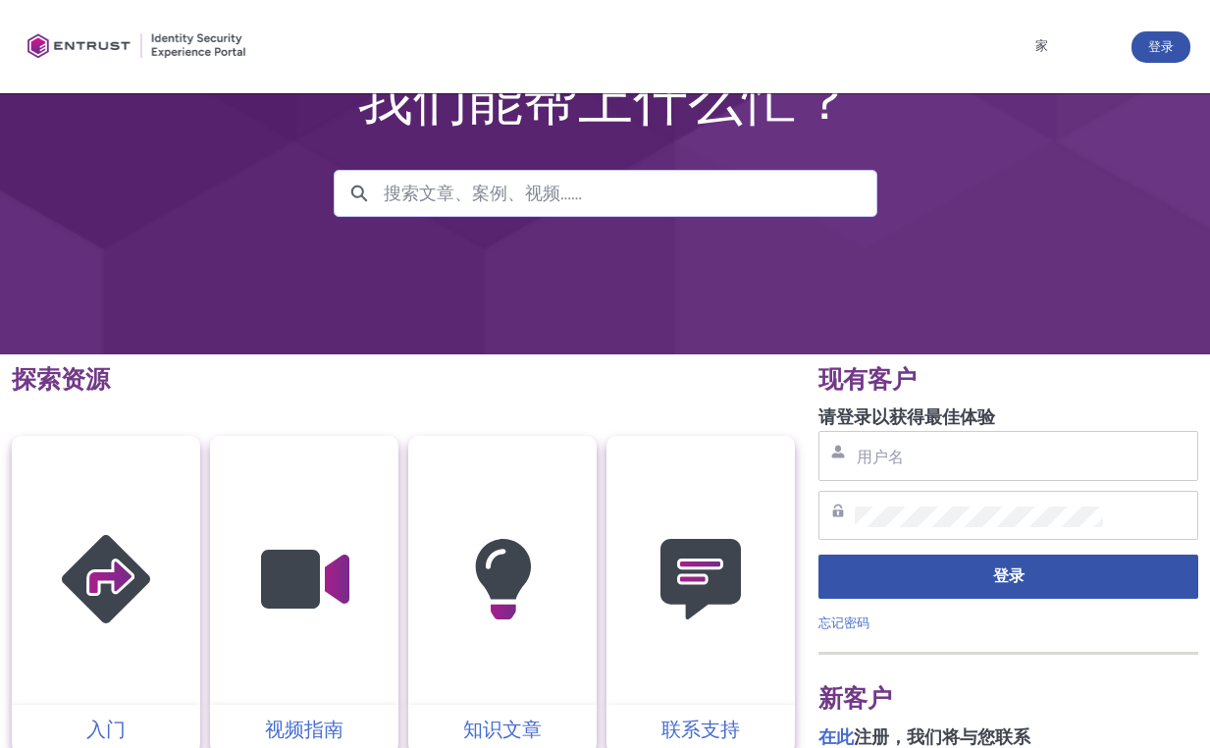
scroll to position [0, 0]
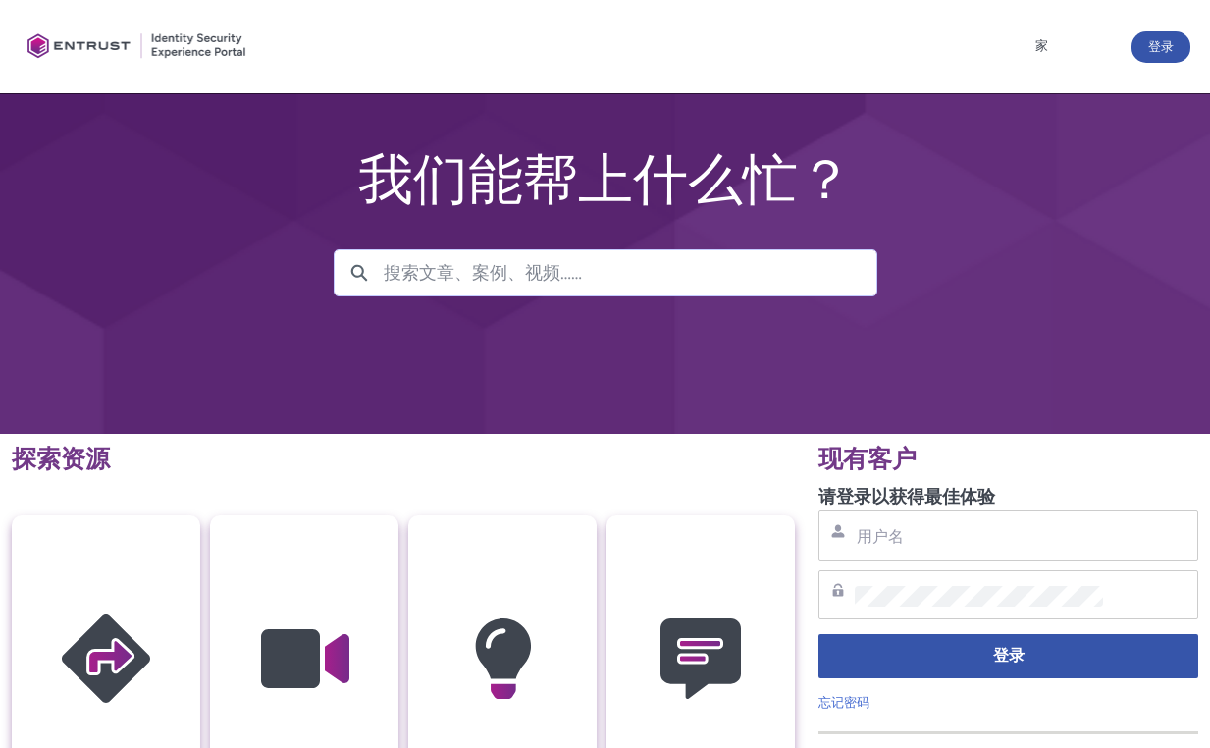
click at [87, 37] on div at bounding box center [138, 47] width 236 height 74
